Goal: Task Accomplishment & Management: Manage account settings

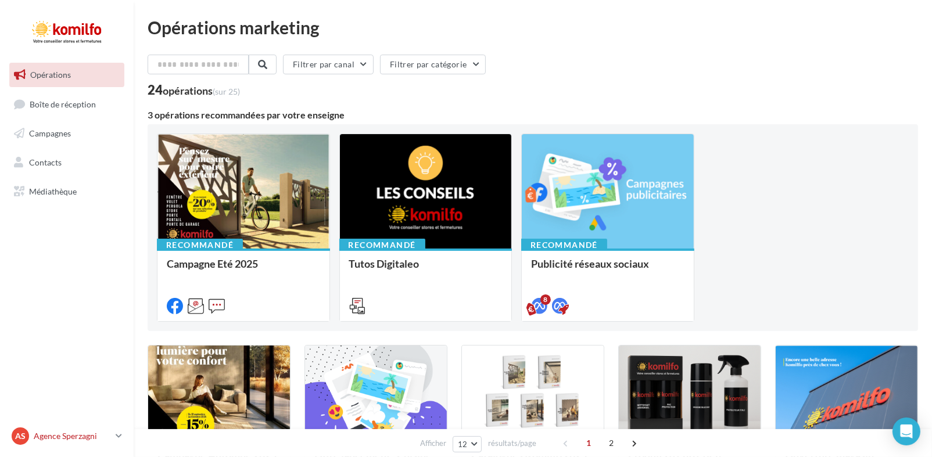
click at [110, 431] on p "Agence Sperzagni" at bounding box center [72, 437] width 77 height 12
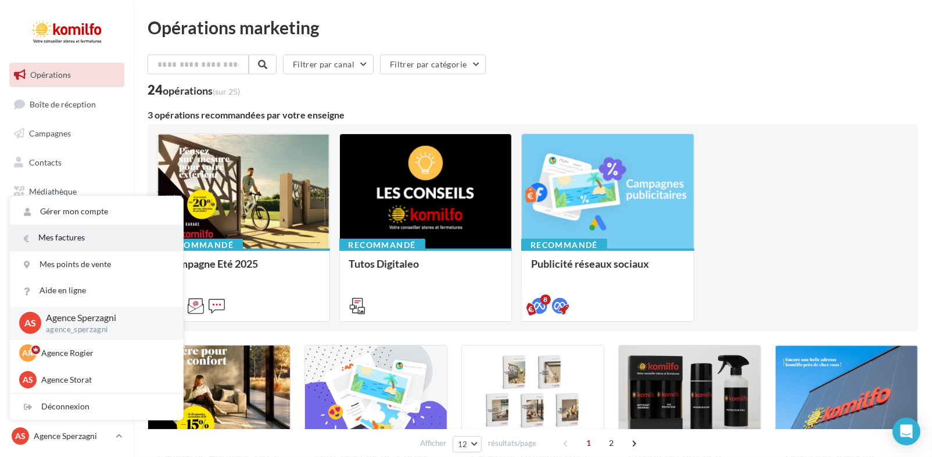
click at [90, 238] on link "Mes factures" at bounding box center [96, 238] width 173 height 26
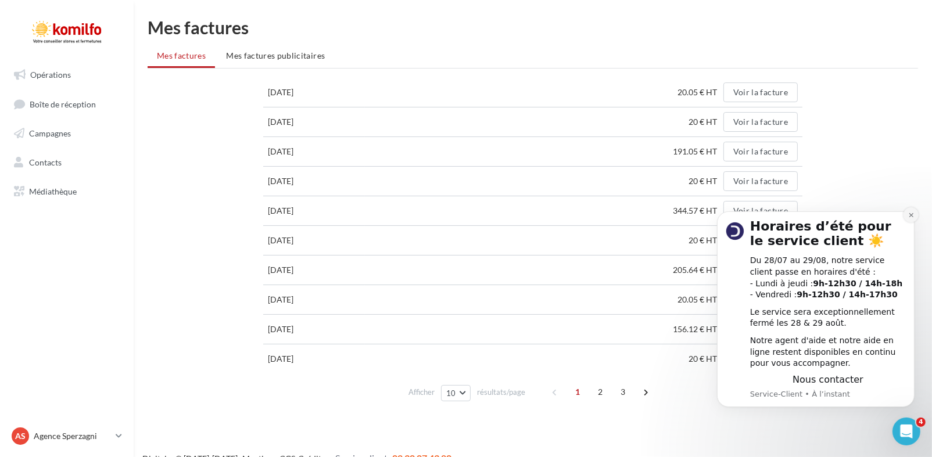
click at [910, 214] on icon "Dismiss notification" at bounding box center [911, 215] width 4 height 4
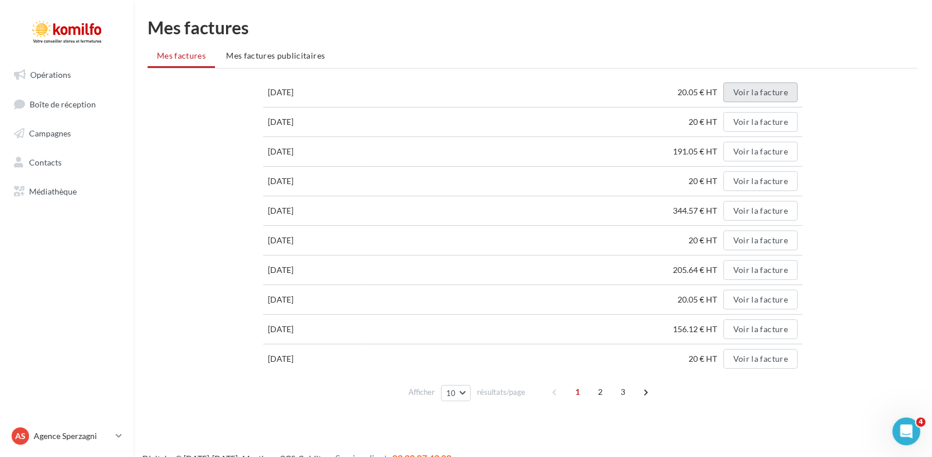
click at [788, 96] on button "Voir la facture" at bounding box center [761, 93] width 74 height 20
drag, startPoint x: 106, startPoint y: 442, endPoint x: 107, endPoint y: 430, distance: 12.2
click at [106, 441] on p "Agence Sperzagni" at bounding box center [72, 437] width 77 height 12
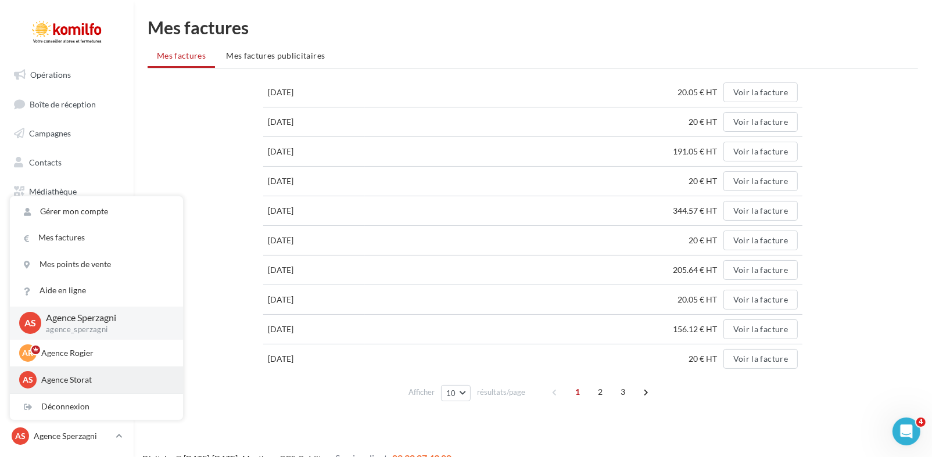
click at [69, 374] on div "AS Agence Storat agence-storat" at bounding box center [96, 379] width 155 height 17
